Goal: Task Accomplishment & Management: Use online tool/utility

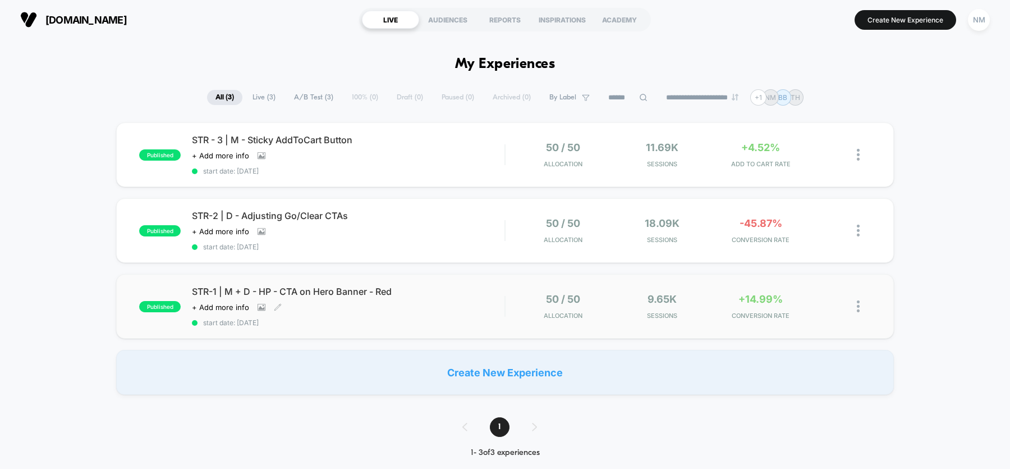
click at [327, 292] on span "STR-1 | M + D - HP - CTA on Hero Banner - Red" at bounding box center [348, 291] width 313 height 11
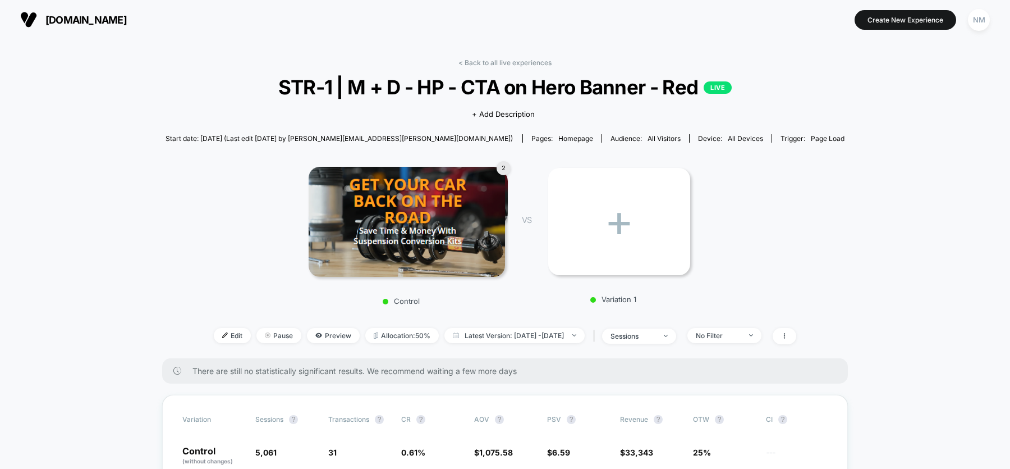
click at [430, 82] on span "STR-1 | M + D - HP - CTA on Hero Banner - Red LIVE" at bounding box center [504, 87] width 611 height 24
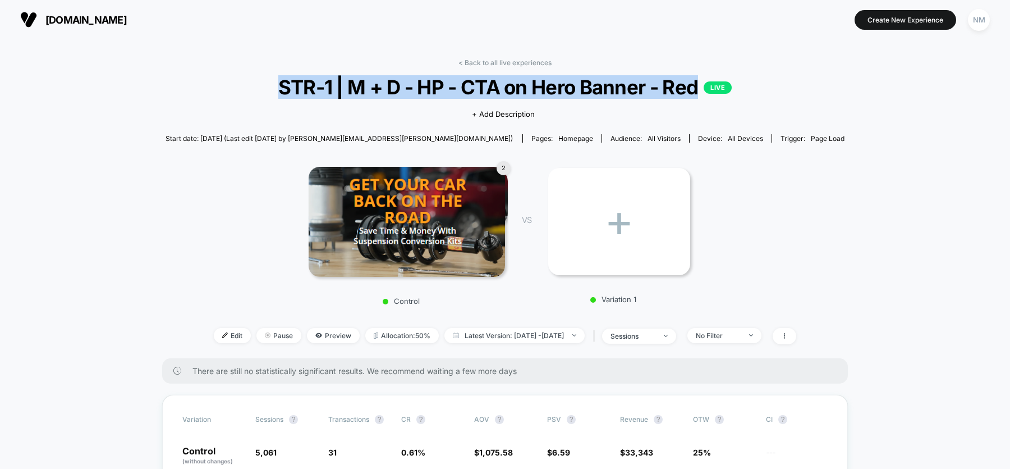
click at [430, 82] on span "STR-1 | M + D - HP - CTA on Hero Banner - Red LIVE" at bounding box center [504, 87] width 611 height 24
copy span "STR-1 | M + D - HP - CTA on Hero Banner - Red"
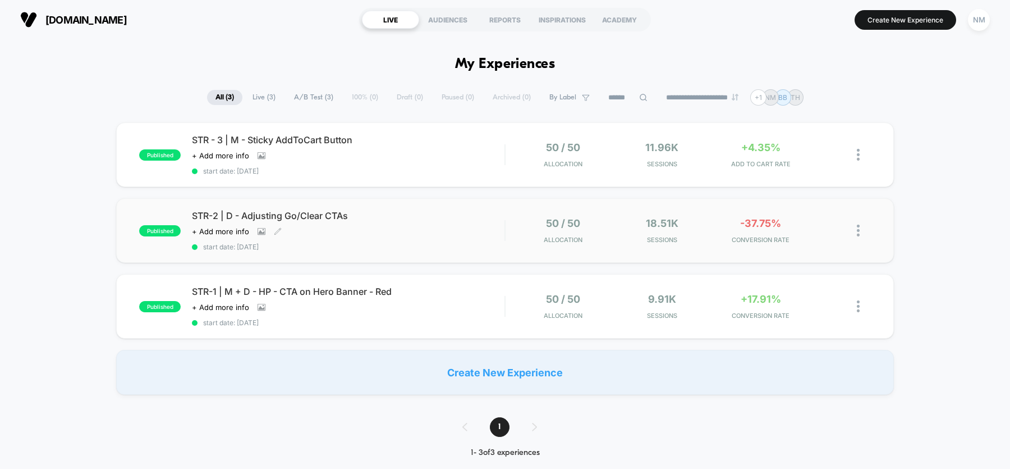
click at [328, 227] on div "Click to view images Click to edit experience details + Add more info" at bounding box center [301, 231] width 219 height 9
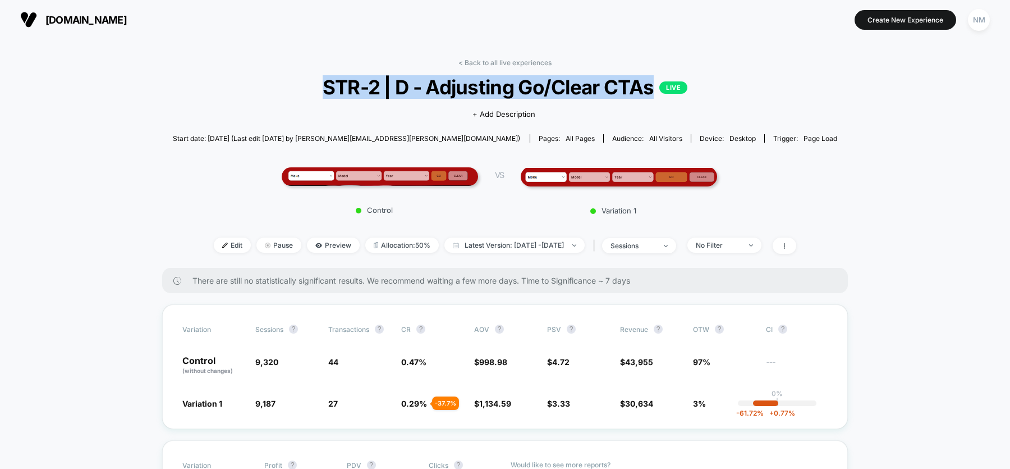
drag, startPoint x: 654, startPoint y: 86, endPoint x: 315, endPoint y: 85, distance: 338.9
click at [315, 85] on span "STR-2 | D - Adjusting Go/Clear CTAs LIVE" at bounding box center [505, 87] width 598 height 24
copy span "STR-2 | D - Adjusting Go/Clear CTAs"
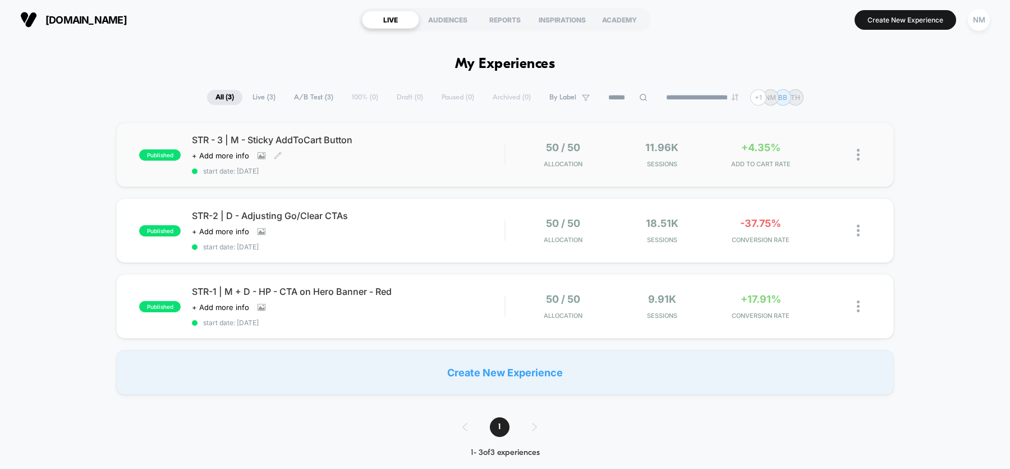
click at [388, 163] on div "STR - 3 | M - Sticky AddToCart Button Click to view images Click to edit experi…" at bounding box center [348, 154] width 313 height 41
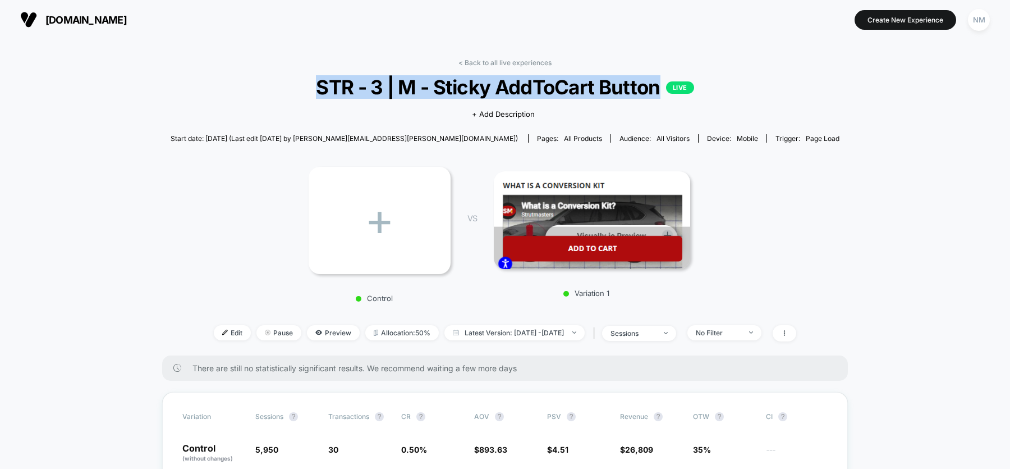
drag, startPoint x: 658, startPoint y: 83, endPoint x: 310, endPoint y: 90, distance: 348.5
click at [310, 90] on span "STR - 3 | M - Sticky AddToCart Button LIVE" at bounding box center [505, 87] width 602 height 24
copy span "STR - 3 | M - Sticky AddToCart Button"
click at [222, 330] on img at bounding box center [225, 332] width 6 height 6
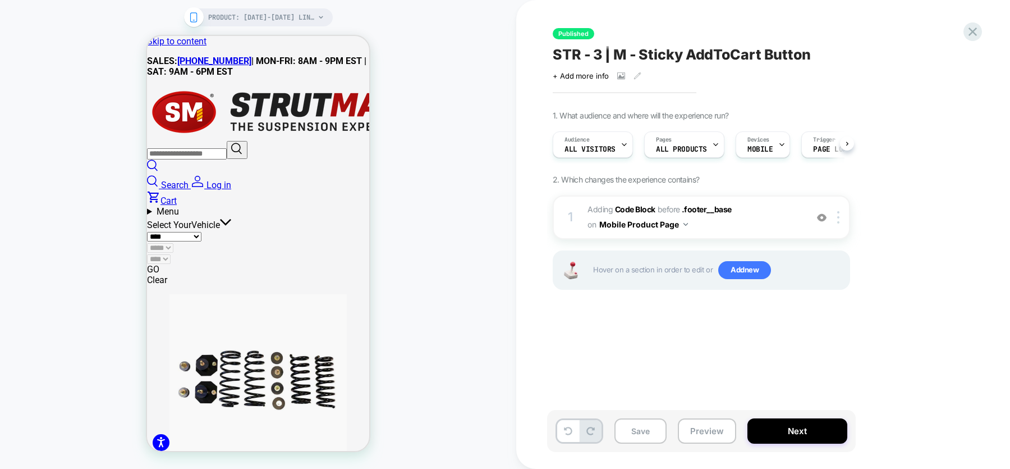
scroll to position [0, 1]
click at [636, 76] on icon at bounding box center [638, 75] width 6 height 6
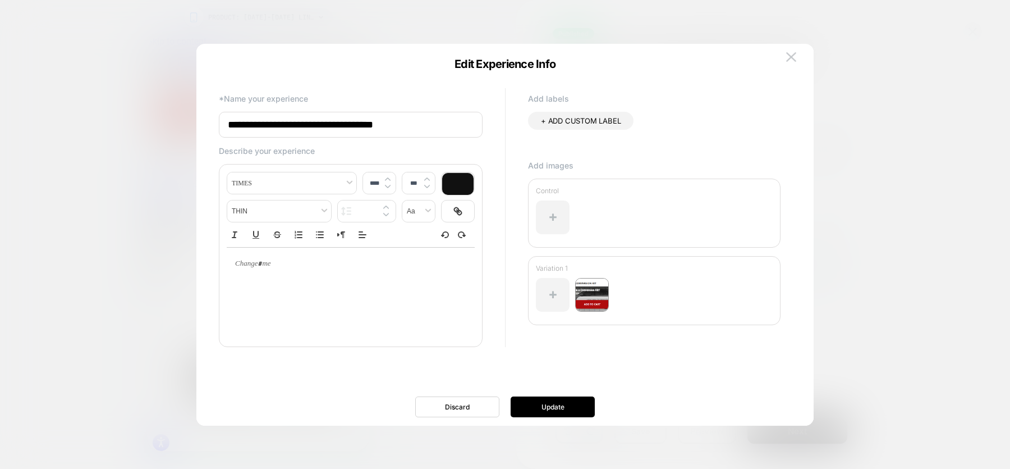
scroll to position [0, 0]
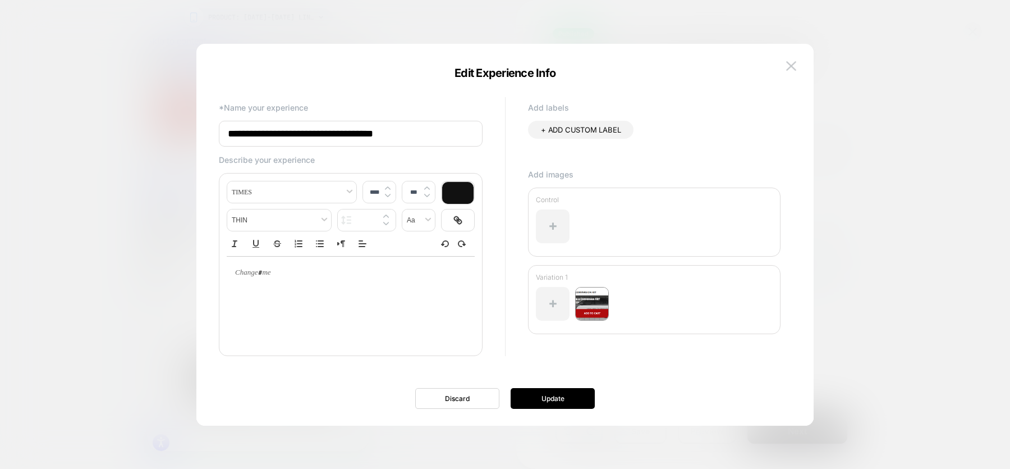
click at [259, 132] on input "**********" at bounding box center [351, 134] width 264 height 26
click at [251, 133] on input "**********" at bounding box center [351, 134] width 264 height 26
type input "**********"
click at [550, 400] on button "Update" at bounding box center [553, 398] width 84 height 21
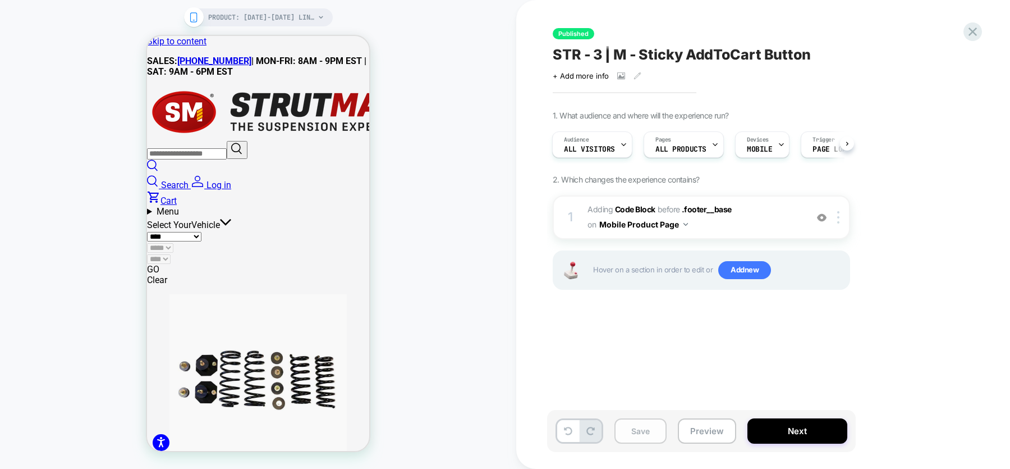
click at [641, 426] on button "Save" at bounding box center [640, 430] width 52 height 25
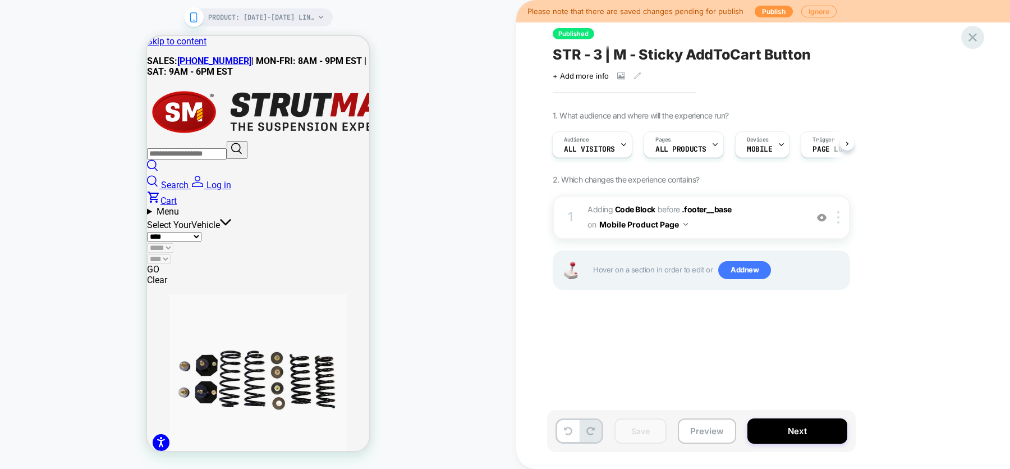
click at [977, 33] on icon at bounding box center [972, 37] width 15 height 15
